Goal: Task Accomplishment & Management: Complete application form

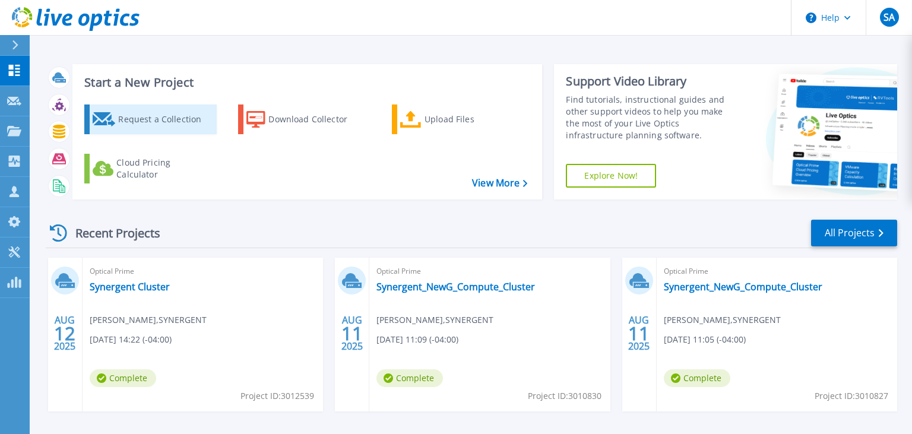
click at [133, 113] on div "Request a Collection" at bounding box center [165, 119] width 95 height 24
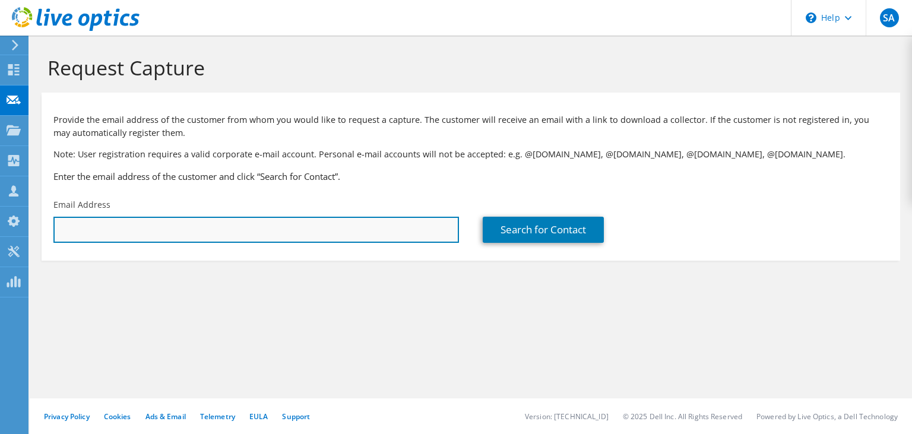
click at [140, 232] on input "text" at bounding box center [256, 230] width 406 height 26
paste input "[EMAIL_ADDRESS][PERSON_NAME][DOMAIN_NAME]"
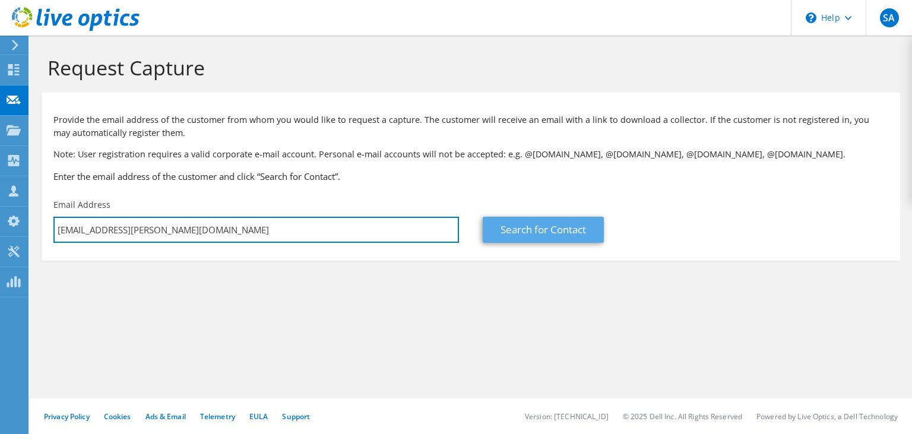
type input "[EMAIL_ADDRESS][PERSON_NAME][DOMAIN_NAME]"
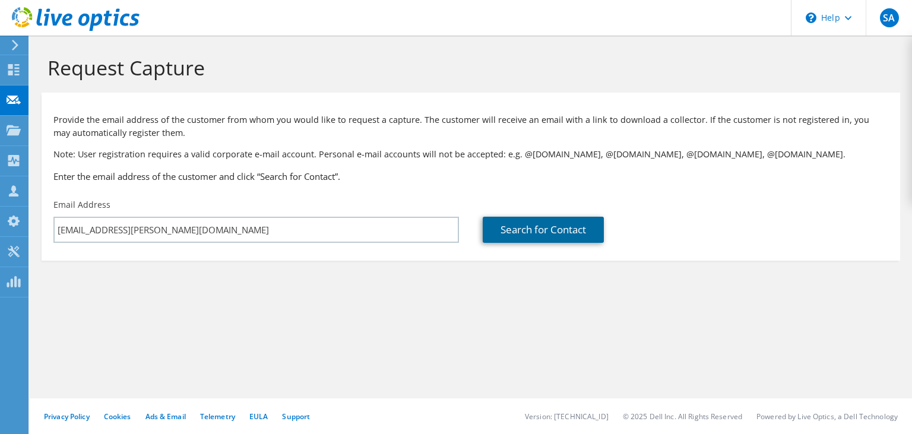
click at [526, 237] on link "Search for Contact" at bounding box center [543, 230] width 121 height 26
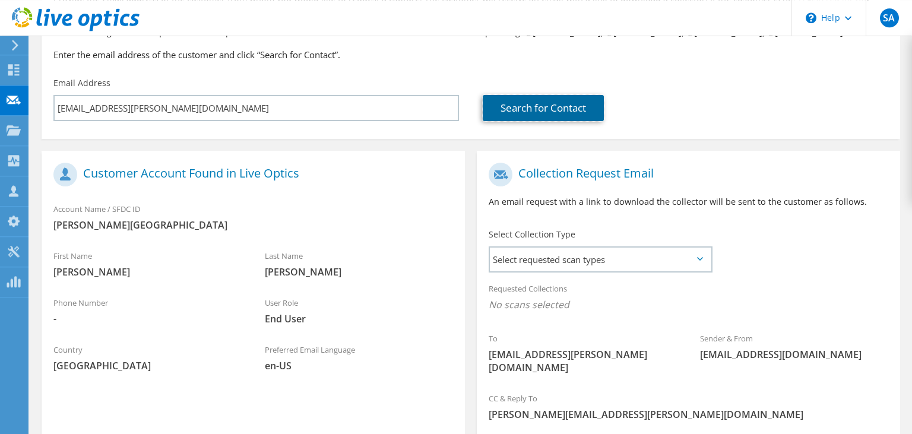
scroll to position [229, 0]
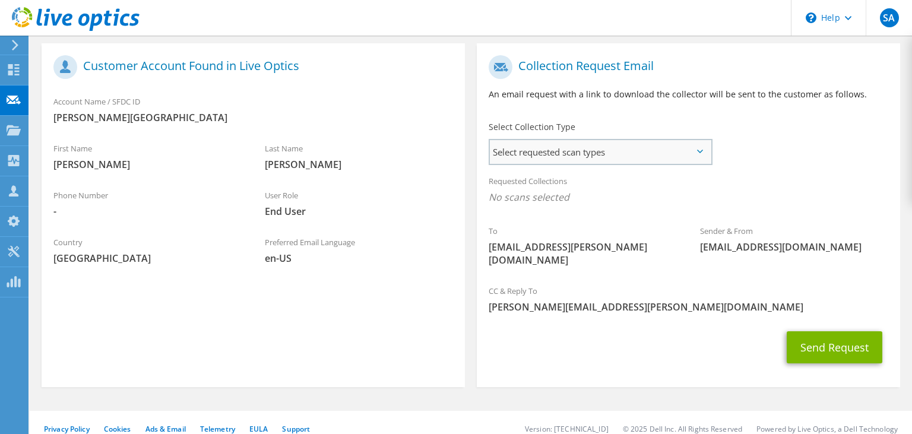
click at [555, 164] on div "Select requested scan types Server Virtualization Optical Prime AWS Nutanix SC" at bounding box center [601, 152] width 224 height 26
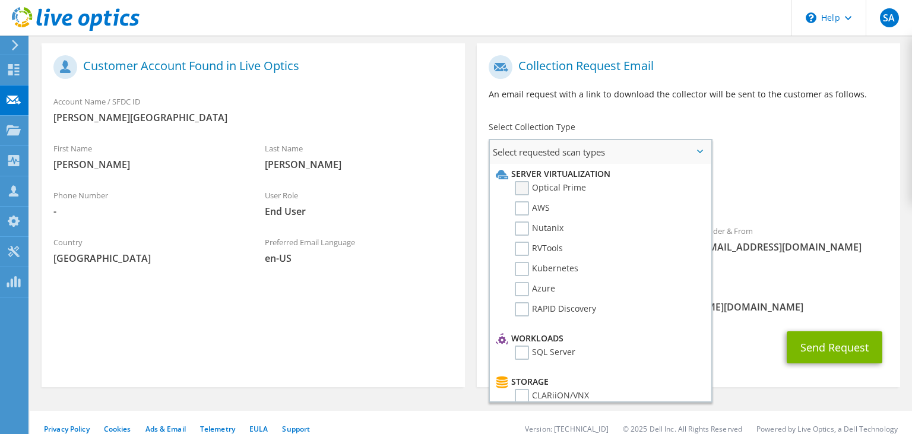
click at [521, 189] on label "Optical Prime" at bounding box center [550, 188] width 71 height 14
click at [0, 0] on input "Optical Prime" at bounding box center [0, 0] width 0 height 0
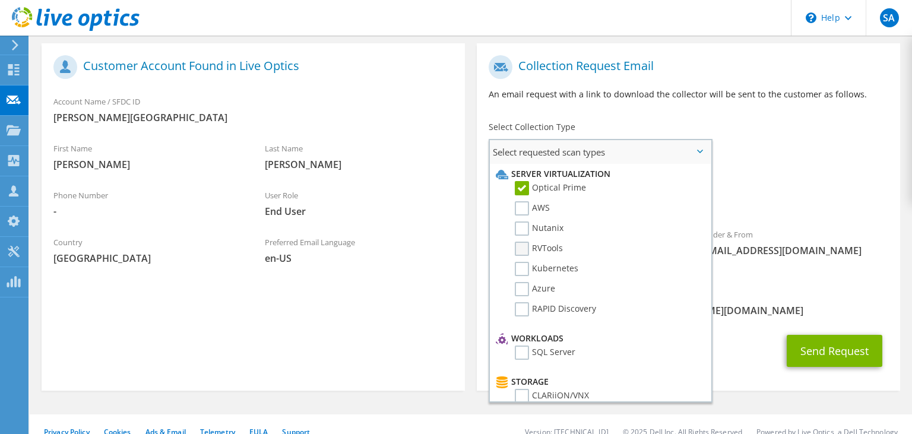
click at [526, 245] on label "RVTools" at bounding box center [539, 249] width 48 height 14
click at [0, 0] on input "RVTools" at bounding box center [0, 0] width 0 height 0
click at [818, 153] on div "To [EMAIL_ADDRESS][PERSON_NAME][DOMAIN_NAME] Sender & From [EMAIL_ADDRESS][DOMA…" at bounding box center [688, 165] width 423 height 233
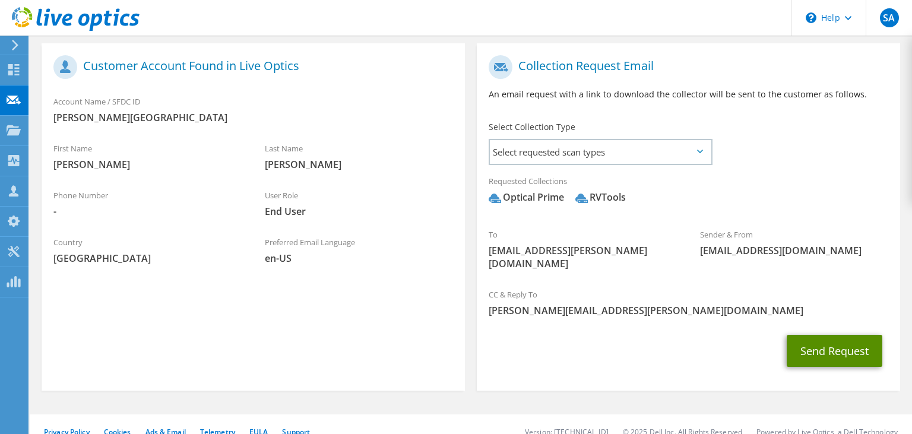
click at [818, 346] on button "Send Request" at bounding box center [835, 351] width 96 height 32
